Goal: Feedback & Contribution: Submit feedback/report problem

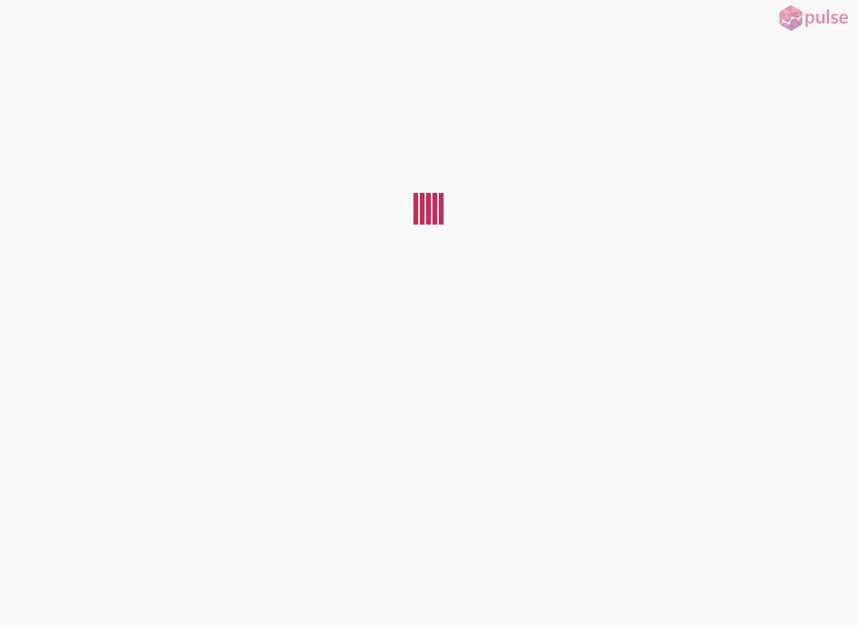
click at [39, 592] on div at bounding box center [428, 324] width 857 height 579
click at [35, 590] on div at bounding box center [428, 324] width 857 height 579
click at [18, 591] on div at bounding box center [428, 324] width 857 height 579
click at [40, 595] on div at bounding box center [428, 324] width 857 height 579
click at [30, 598] on div at bounding box center [428, 324] width 857 height 579
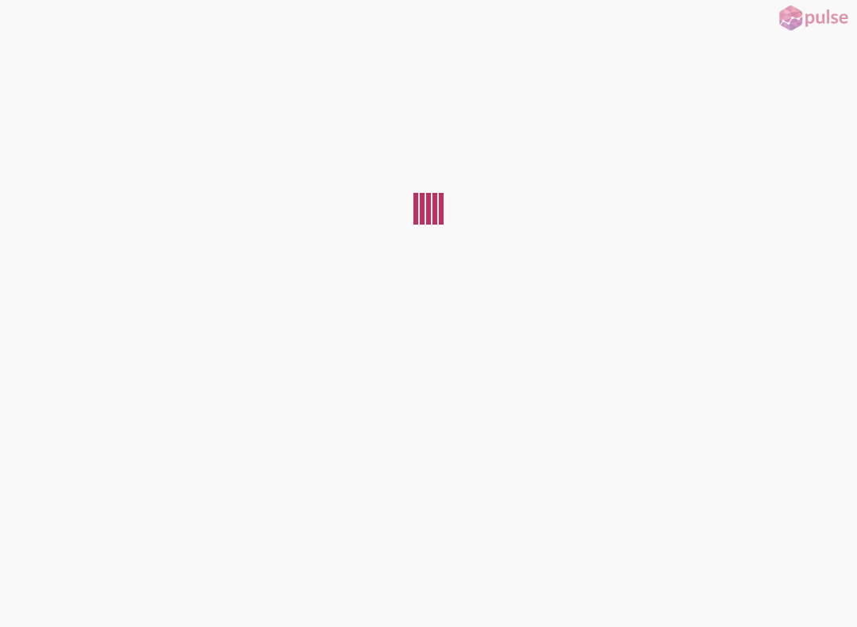
click at [29, 599] on div at bounding box center [428, 324] width 857 height 579
click at [74, 598] on div at bounding box center [428, 324] width 857 height 579
click at [17, 599] on div at bounding box center [428, 324] width 857 height 579
click at [33, 589] on div at bounding box center [428, 324] width 857 height 579
click at [32, 600] on div at bounding box center [428, 324] width 857 height 579
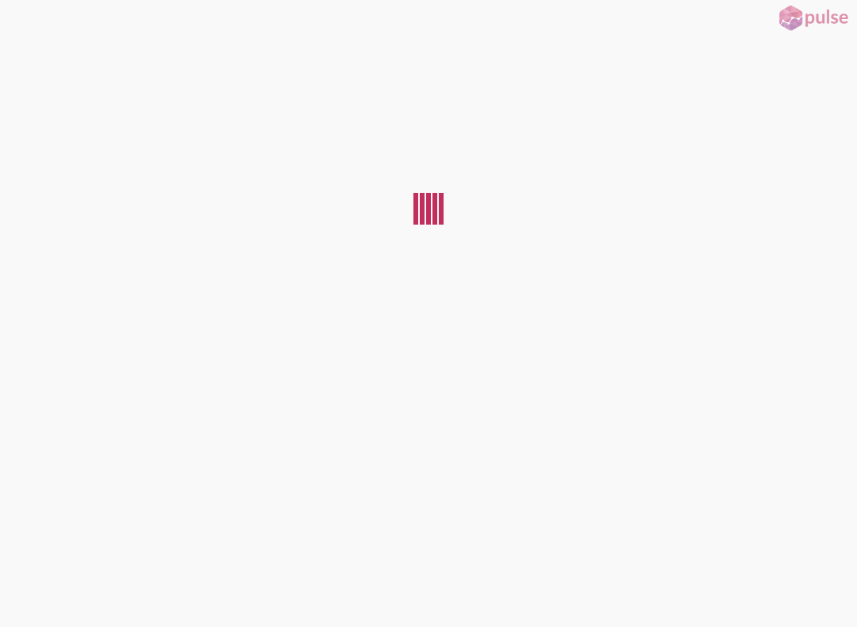
click at [38, 594] on div at bounding box center [428, 324] width 857 height 579
